Goal: Obtain resource: Download file/media

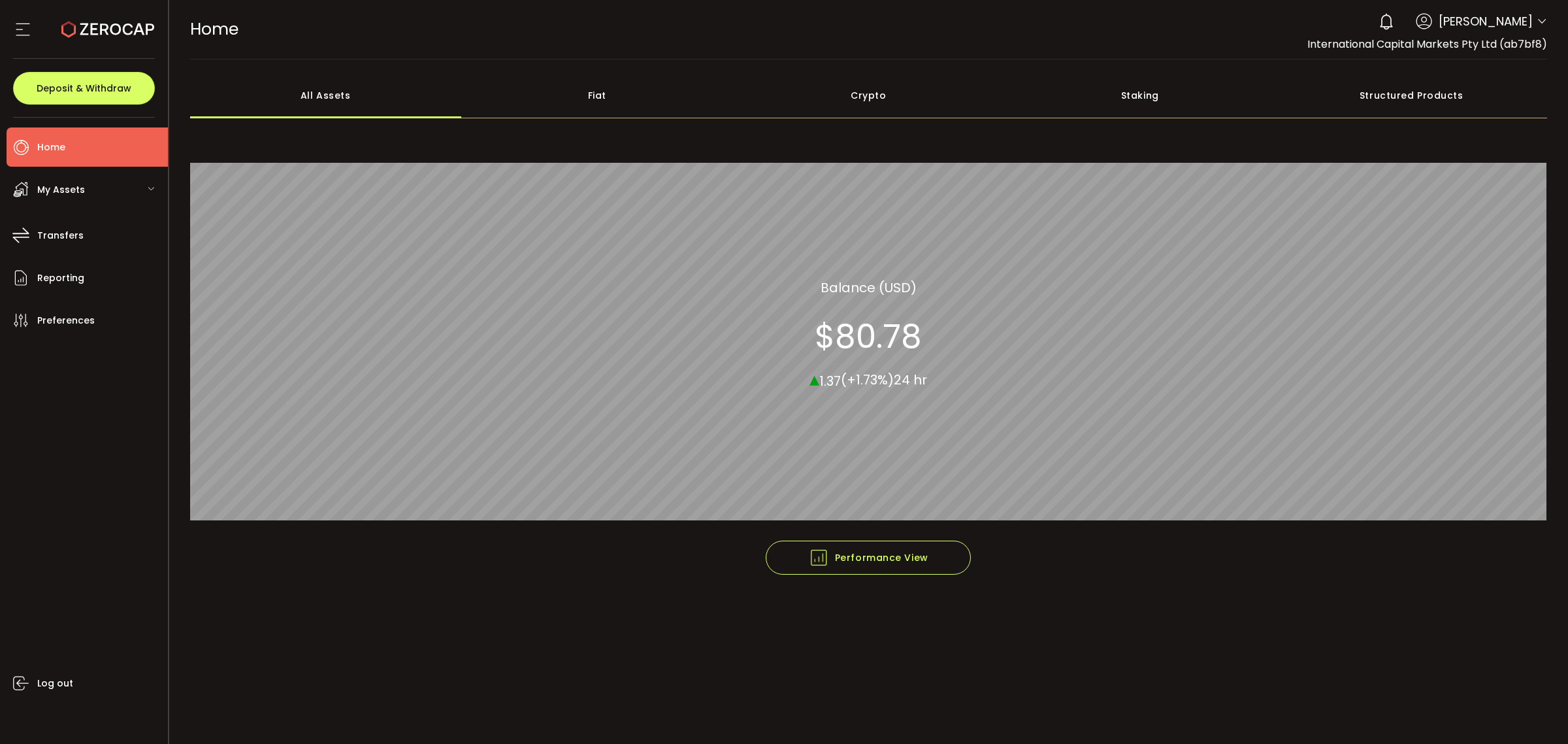
click at [1536, 24] on icon at bounding box center [1541, 22] width 10 height 10
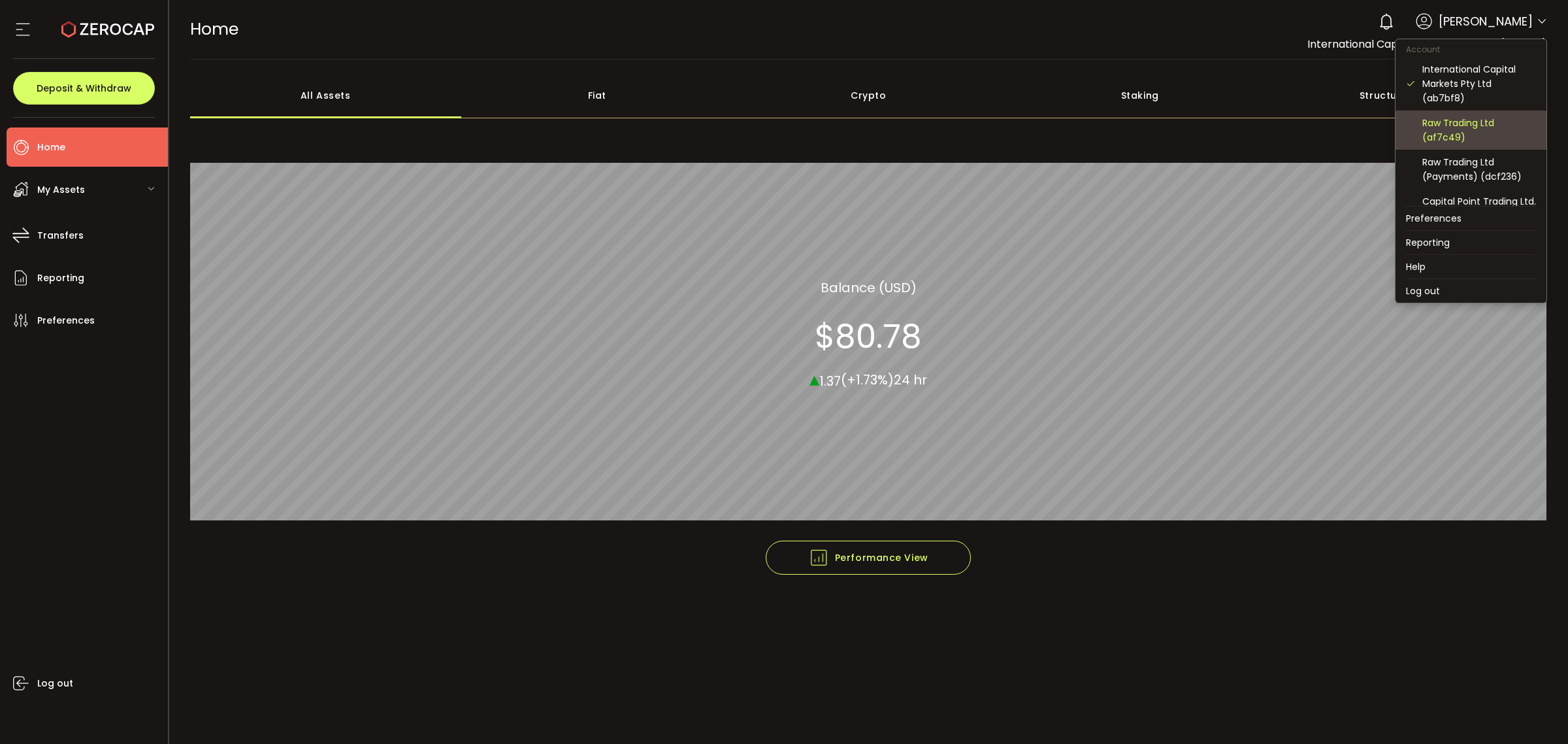
click at [1451, 132] on div "Raw Trading Ltd (af7c49)" at bounding box center [1478, 130] width 113 height 29
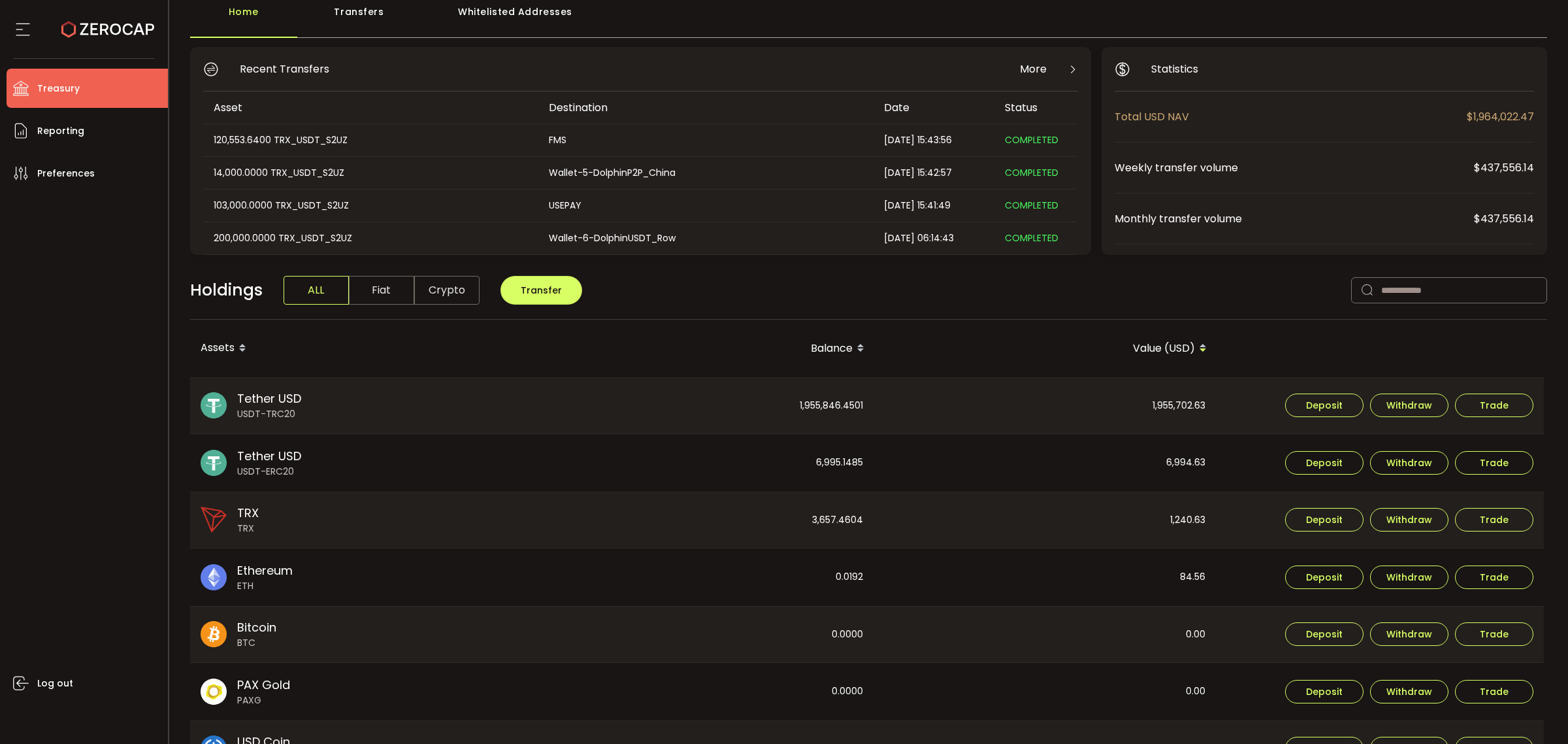
scroll to position [164, 0]
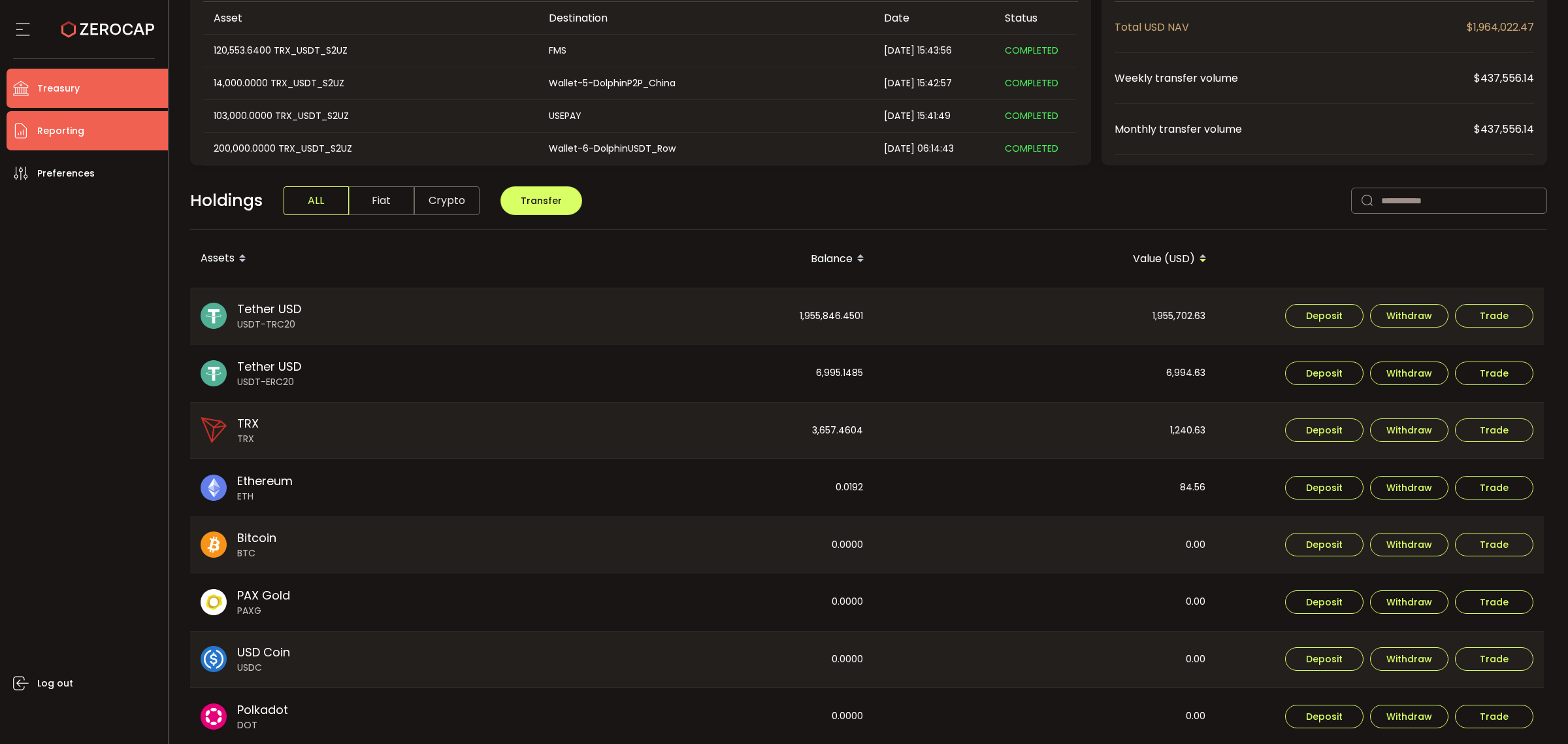
click at [76, 116] on li "Reporting" at bounding box center [87, 130] width 161 height 39
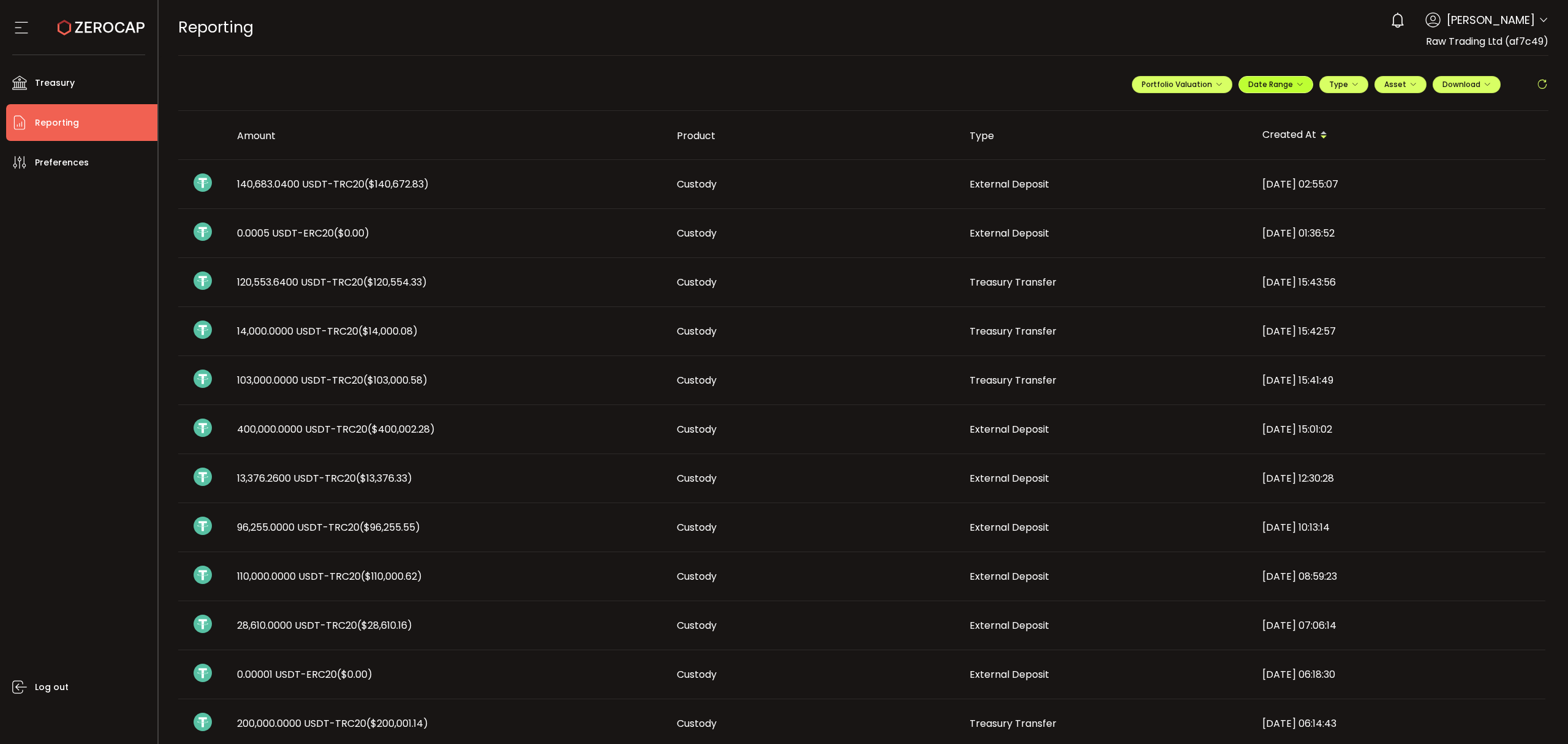
click at [1291, 79] on button "Date Range" at bounding box center [1276, 84] width 75 height 17
click at [1190, 113] on icon at bounding box center [1196, 110] width 15 height 12
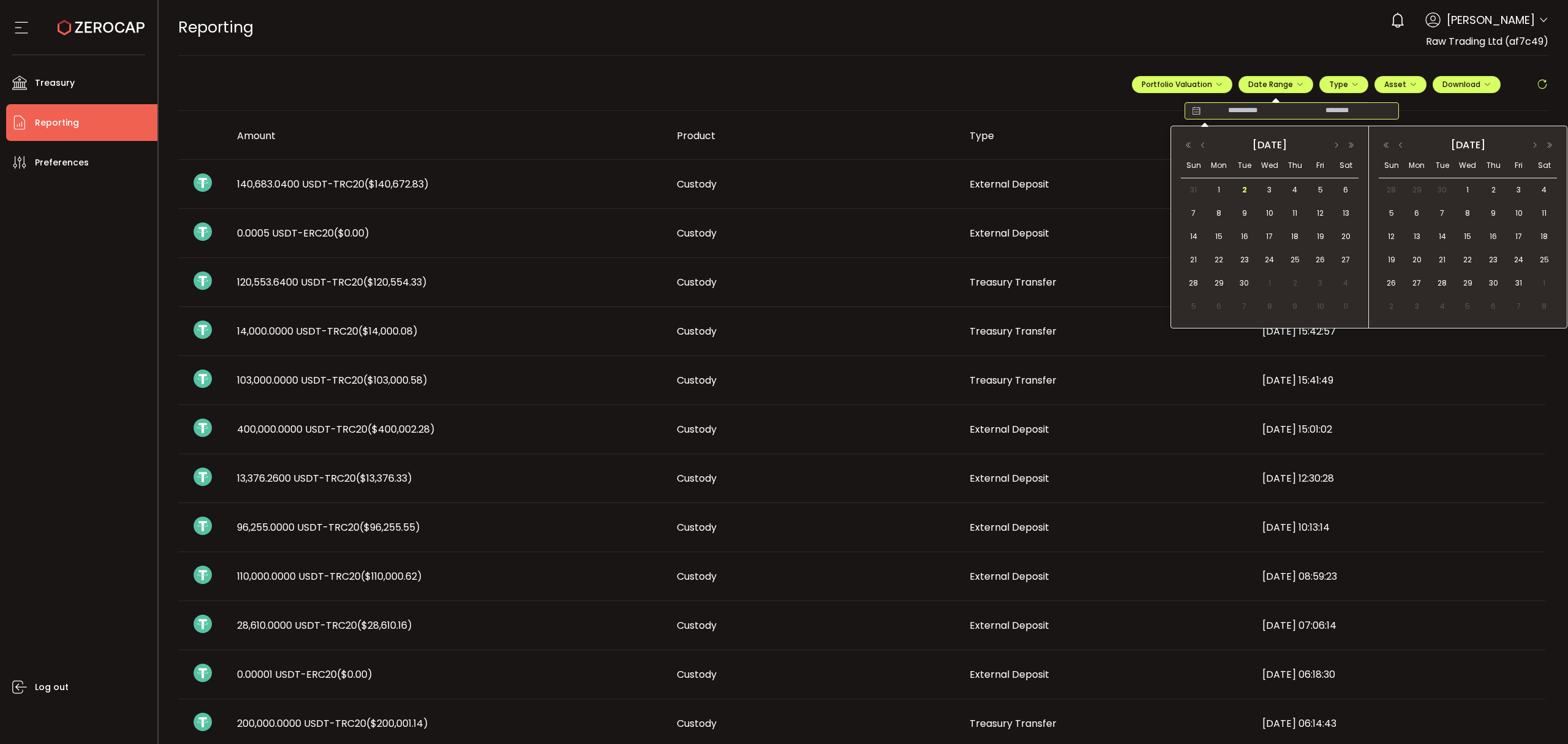
click at [1199, 151] on div "2025 September" at bounding box center [1270, 144] width 178 height 17
click at [1196, 147] on button "button" at bounding box center [1203, 145] width 15 height 9
click at [1267, 278] on span "27" at bounding box center [1270, 283] width 15 height 15
click at [1403, 146] on button "button" at bounding box center [1401, 145] width 15 height 9
click at [1442, 186] on span "2" at bounding box center [1443, 190] width 15 height 15
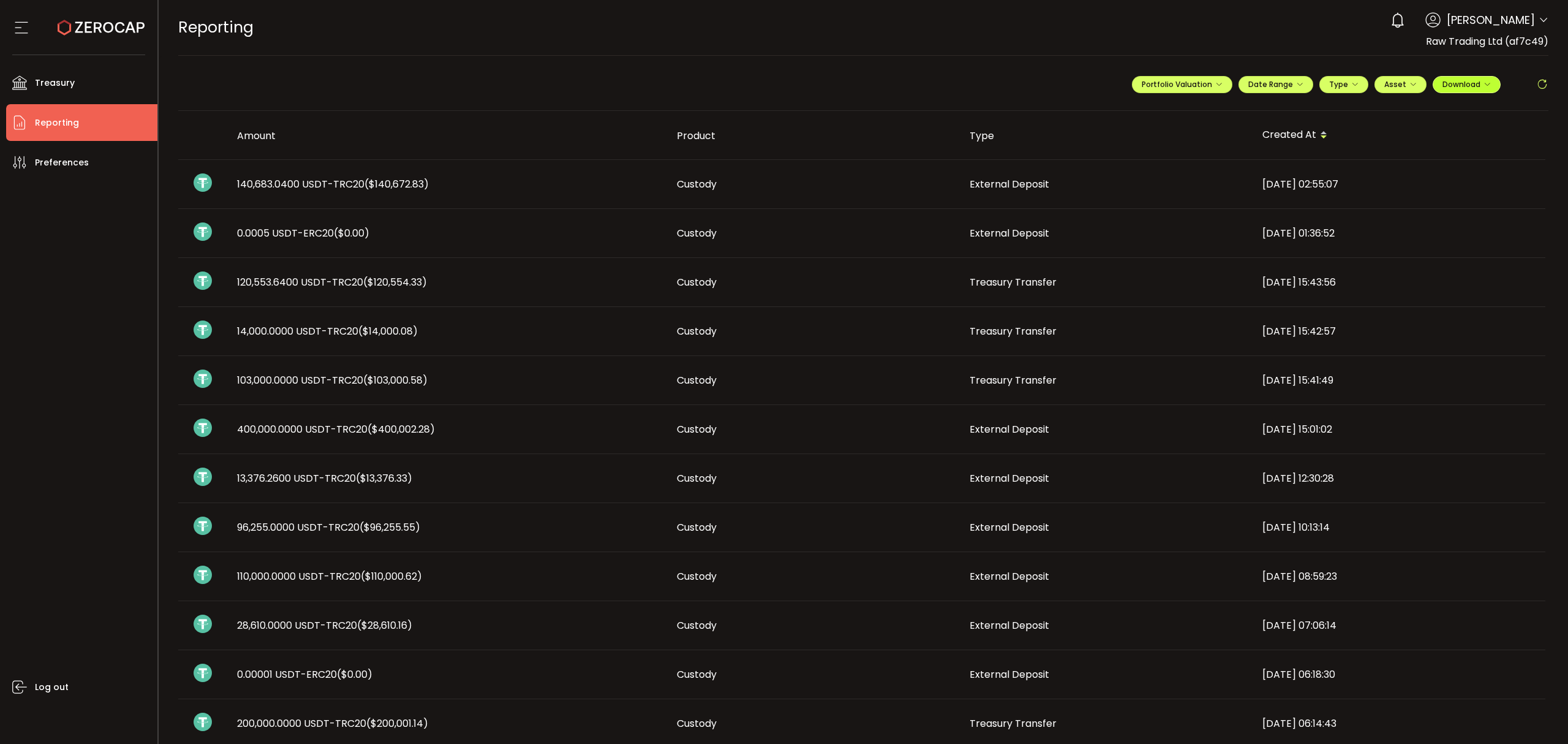
click at [1470, 82] on button "Download" at bounding box center [1467, 84] width 68 height 17
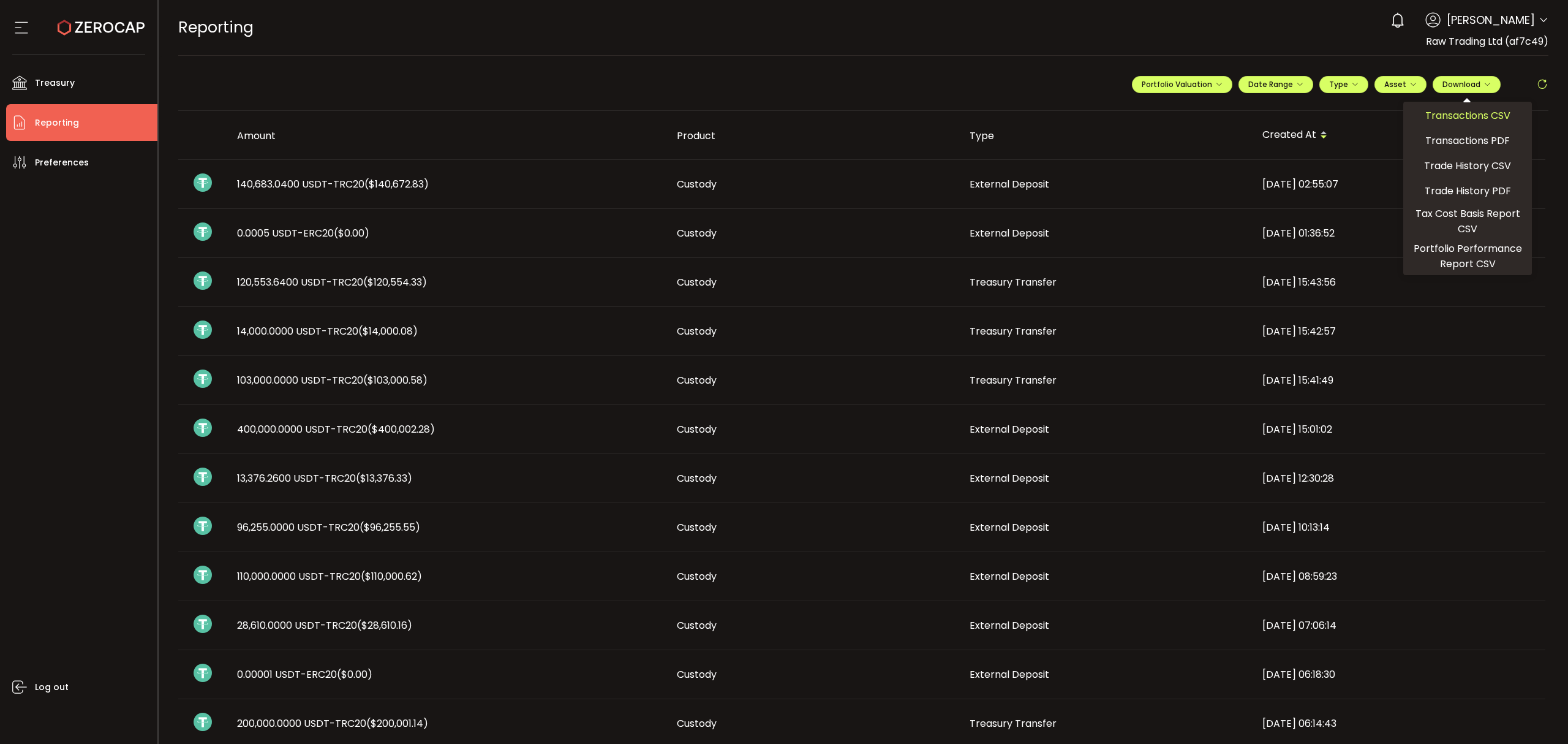
click at [1470, 108] on span "Transactions CSV" at bounding box center [1468, 115] width 85 height 15
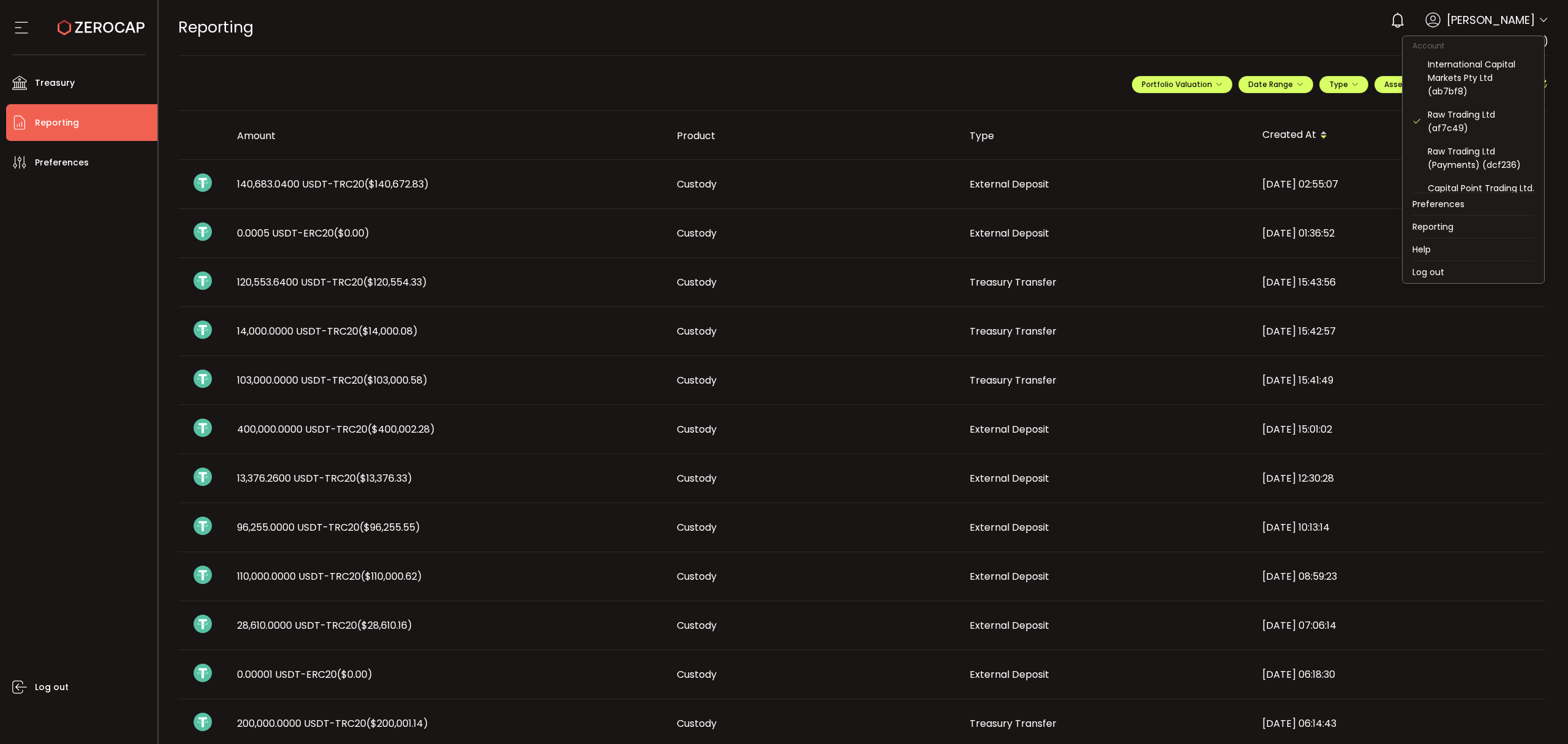
click at [1470, 16] on icon at bounding box center [1544, 20] width 10 height 10
click at [1456, 154] on div "Raw Trading Ltd (Payments) (dcf236)" at bounding box center [1481, 158] width 106 height 27
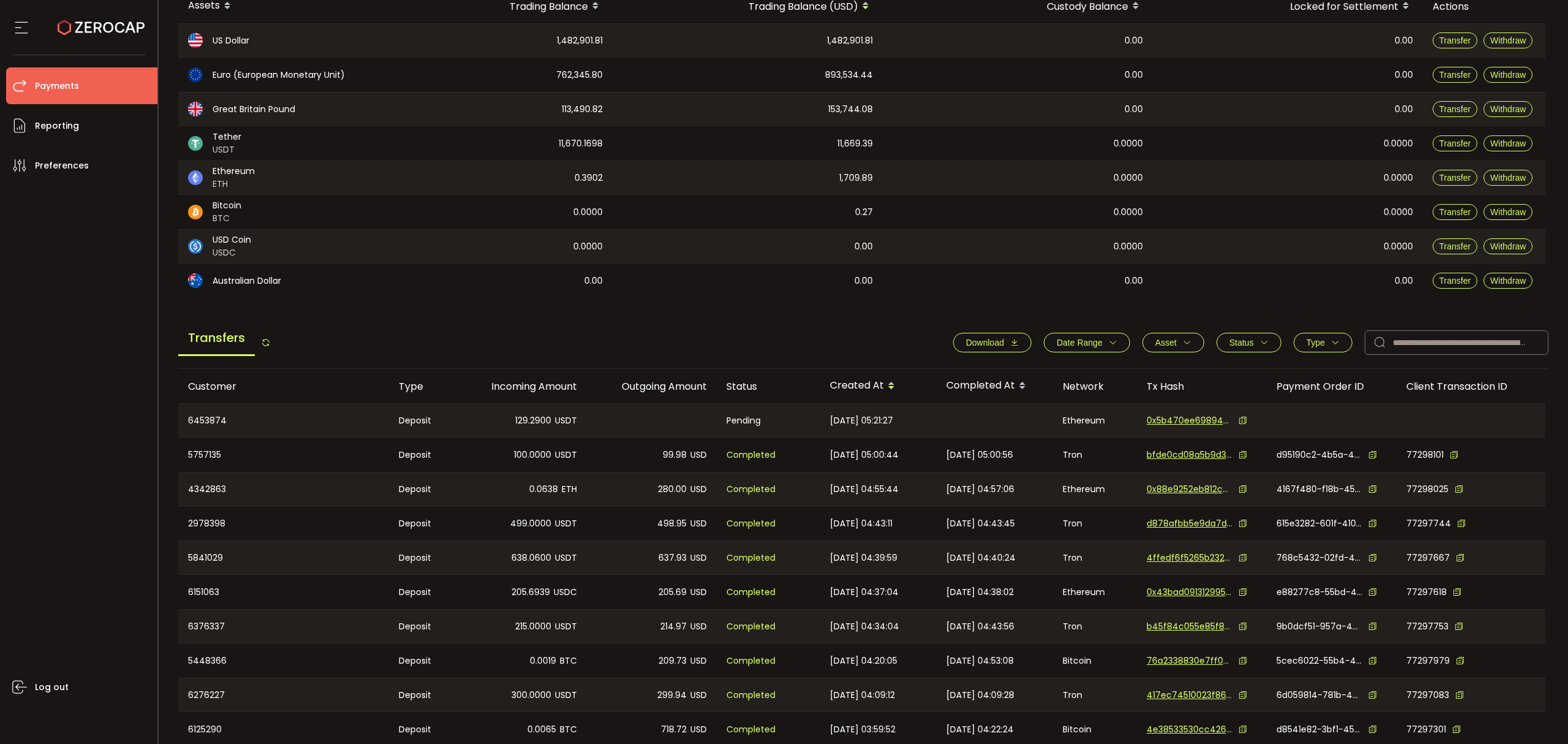
scroll to position [163, 0]
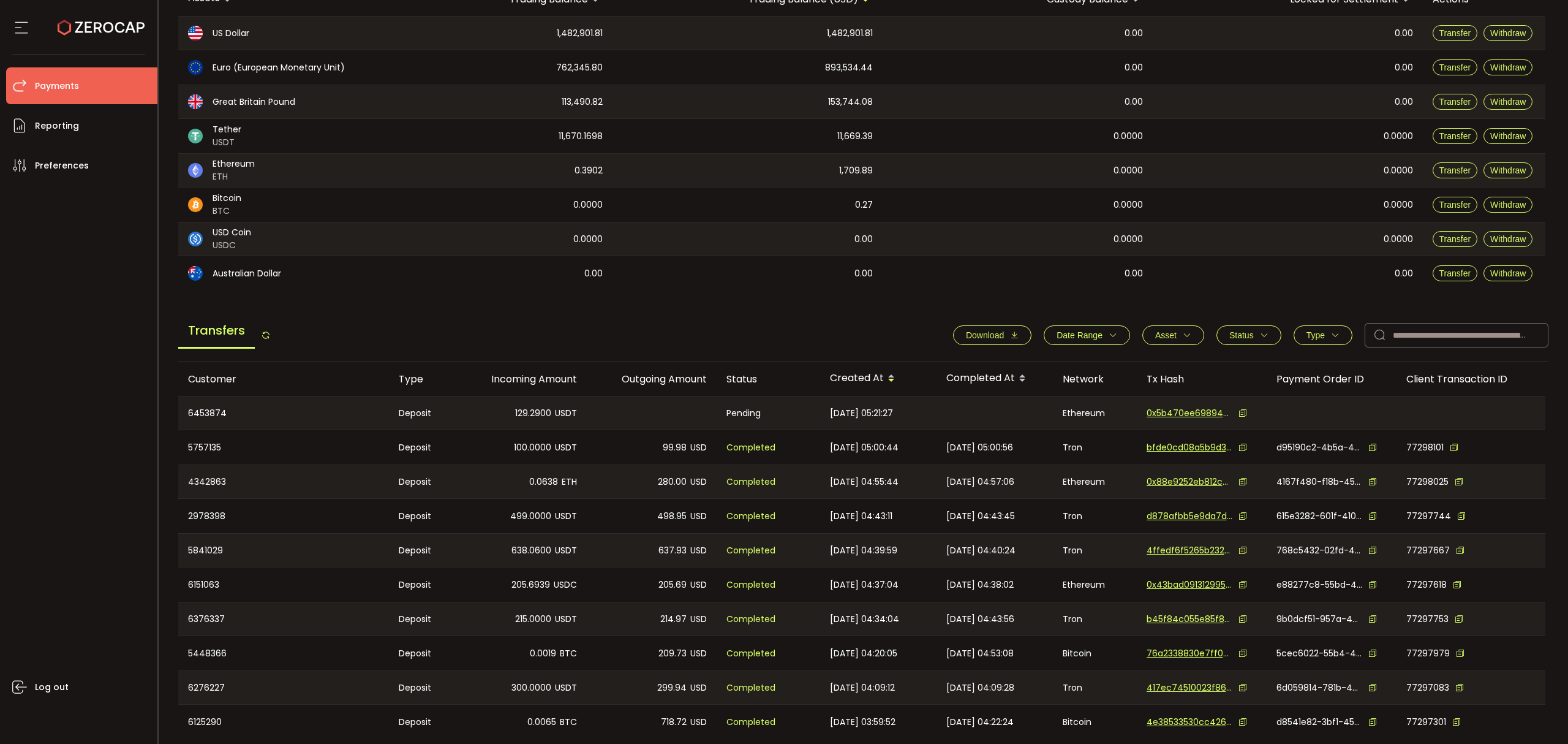
click at [1112, 331] on span "Date Range" at bounding box center [1086, 335] width 61 height 10
click at [1035, 361] on icon at bounding box center [1036, 365] width 14 height 19
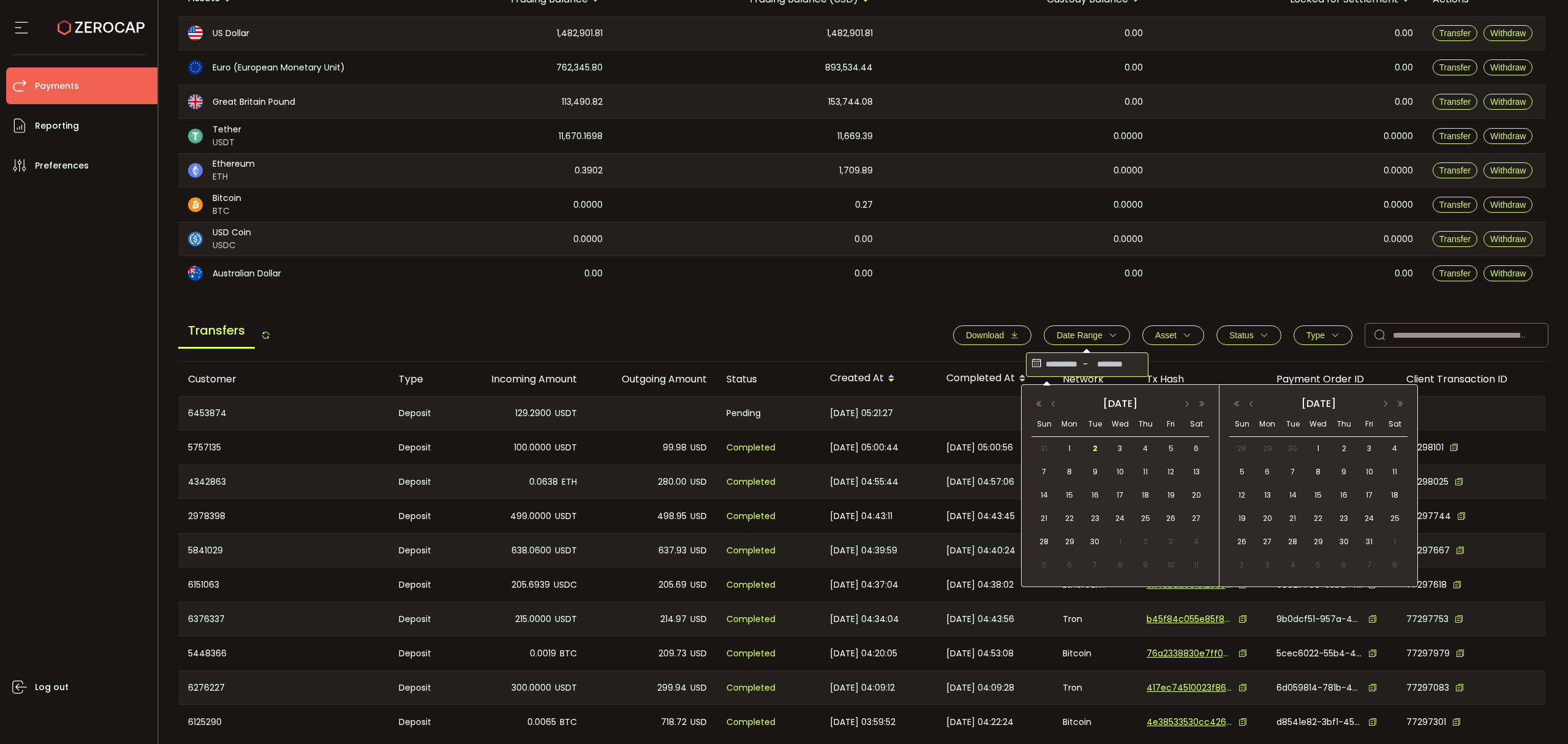
drag, startPoint x: 1056, startPoint y: 403, endPoint x: 1065, endPoint y: 410, distance: 11.4
click at [1057, 405] on button "button" at bounding box center [1054, 404] width 15 height 9
click at [1144, 538] on span "28" at bounding box center [1146, 542] width 15 height 15
click at [1341, 446] on span "2" at bounding box center [1344, 448] width 15 height 15
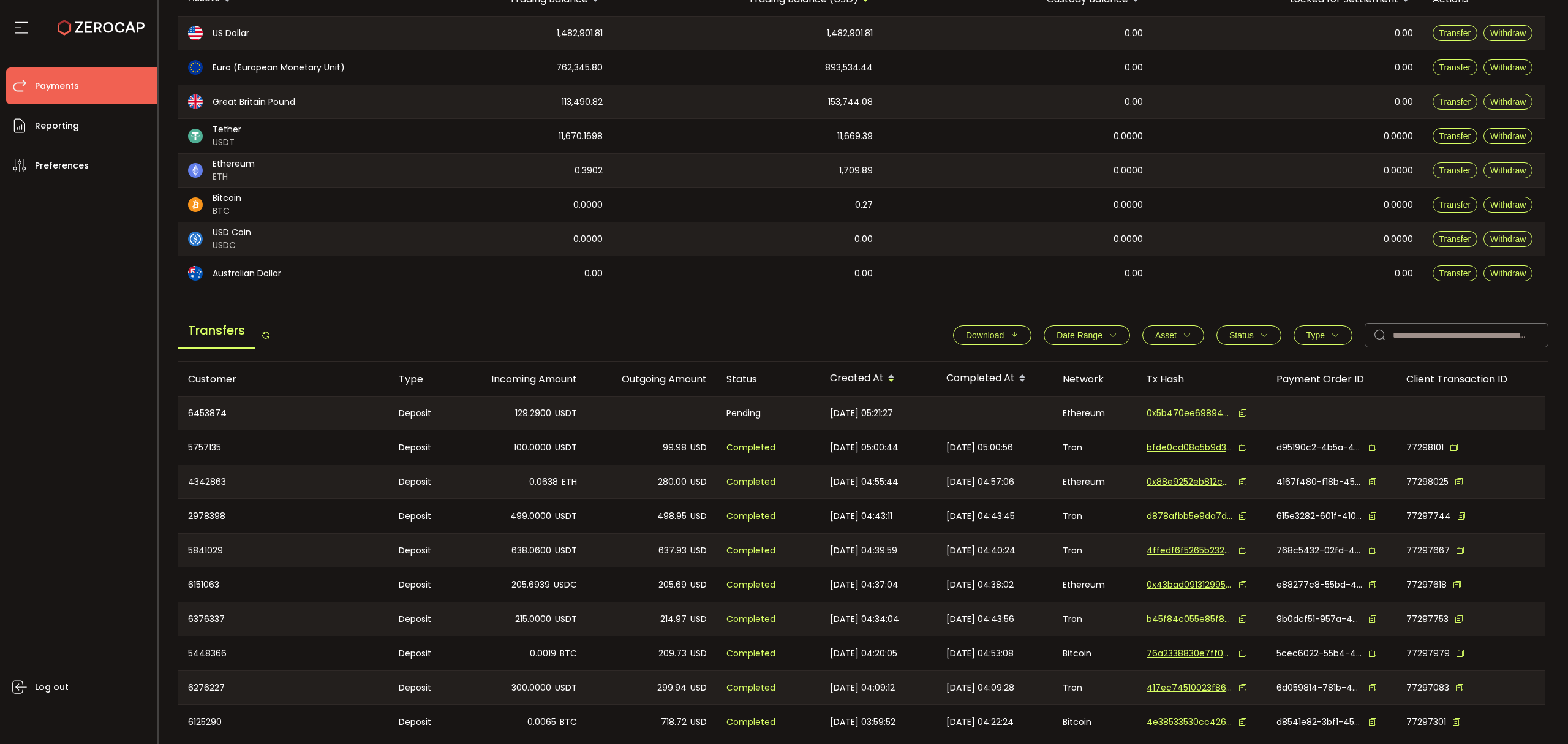
click at [1110, 338] on icon "button" at bounding box center [1113, 335] width 9 height 9
click at [1030, 361] on icon at bounding box center [1036, 365] width 14 height 19
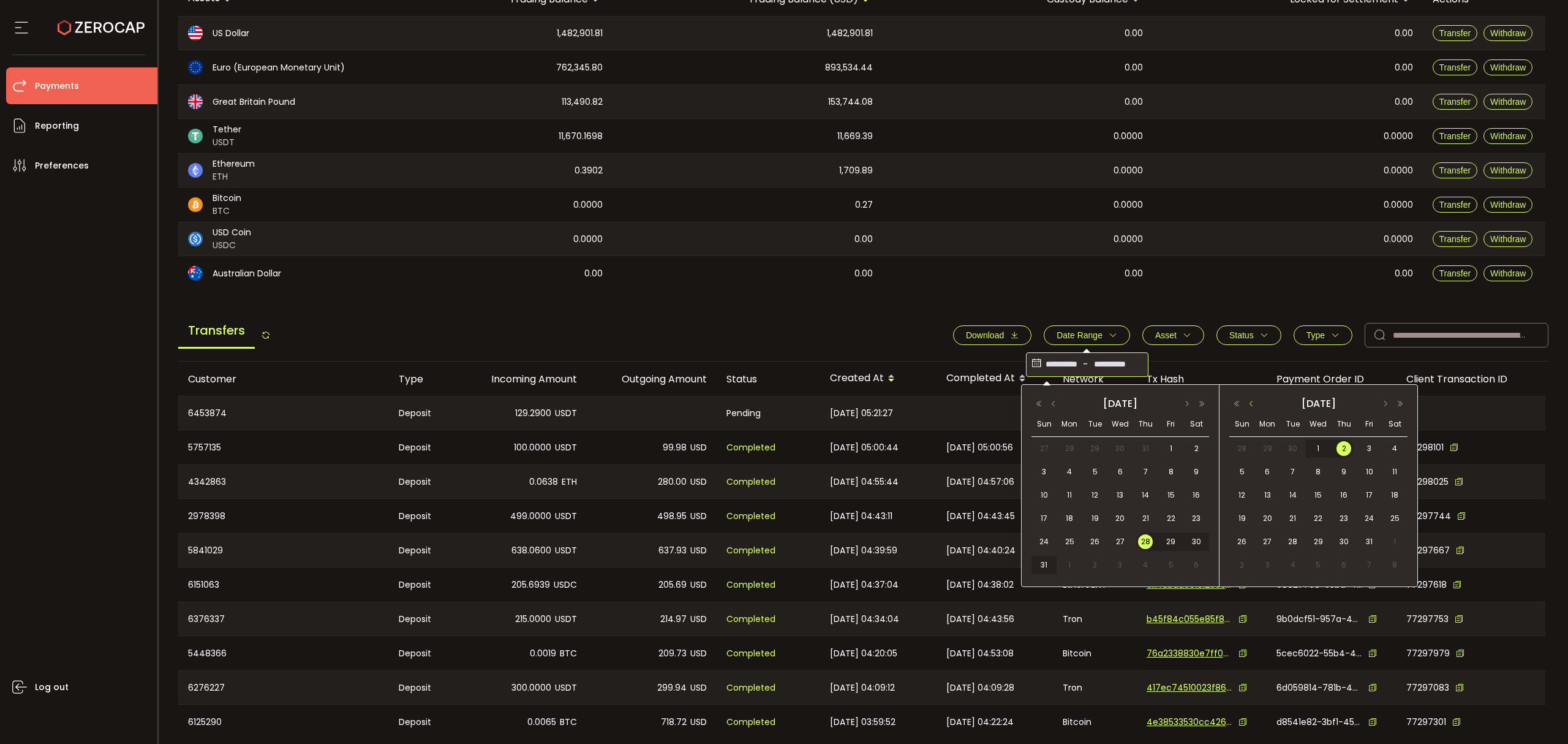
drag, startPoint x: 1253, startPoint y: 405, endPoint x: 1260, endPoint y: 417, distance: 13.9
click at [1252, 405] on button "button" at bounding box center [1251, 404] width 15 height 9
click at [1295, 447] on span "2" at bounding box center [1294, 448] width 15 height 15
click at [1138, 543] on span "28" at bounding box center [1146, 542] width 15 height 15
type input "**********"
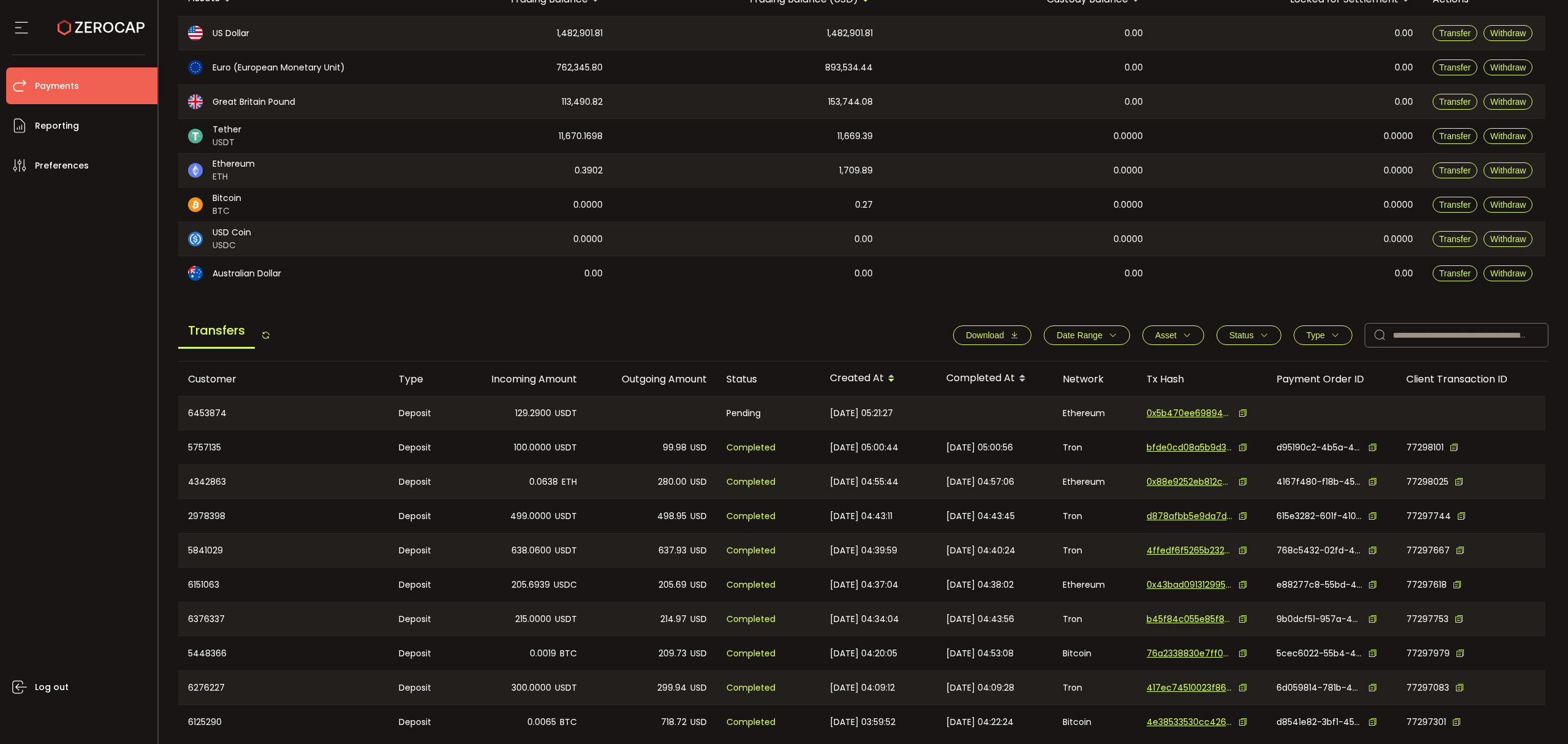
click at [1109, 339] on icon "button" at bounding box center [1113, 335] width 9 height 9
drag, startPoint x: 970, startPoint y: 337, endPoint x: 990, endPoint y: 344, distance: 21.2
click at [970, 337] on span "Download" at bounding box center [985, 335] width 38 height 10
